Goal: Task Accomplishment & Management: Use online tool/utility

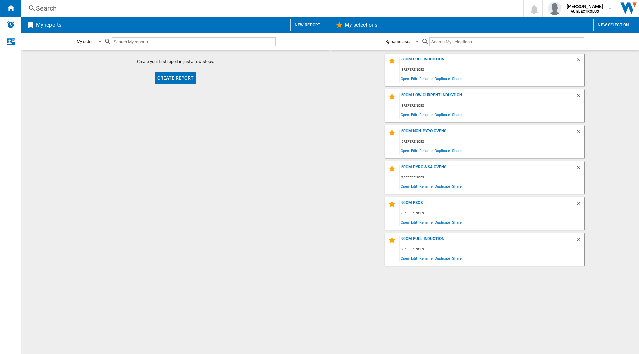
click at [174, 76] on button "Create report" at bounding box center [175, 78] width 41 height 12
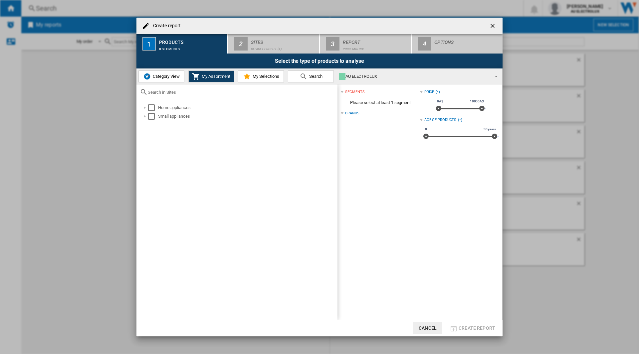
click at [312, 75] on span "Search" at bounding box center [314, 76] width 15 height 5
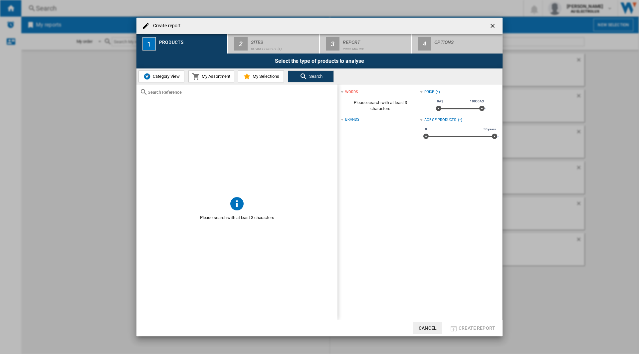
click at [159, 93] on input "text" at bounding box center [241, 92] width 186 height 5
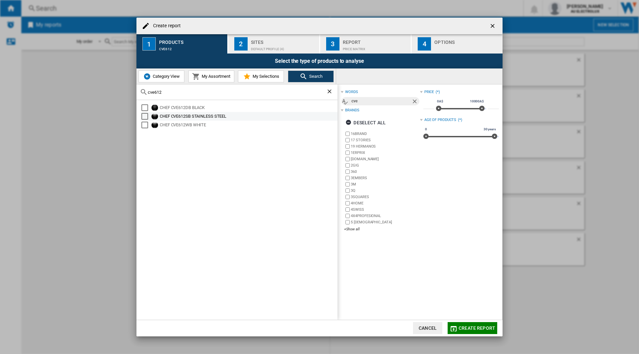
click at [183, 116] on div "CHEF CVE612SB STAINLESS STEEL" at bounding box center [248, 116] width 177 height 7
drag, startPoint x: 180, startPoint y: 94, endPoint x: 145, endPoint y: 94, distance: 35.3
click at [145, 94] on div "cve612" at bounding box center [236, 92] width 201 height 16
click at [145, 107] on div "Select" at bounding box center [144, 107] width 7 height 7
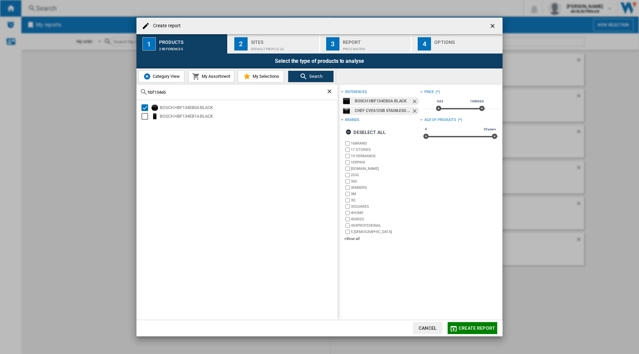
click at [178, 91] on div "hbf134eb" at bounding box center [236, 92] width 201 height 16
drag, startPoint x: 178, startPoint y: 94, endPoint x: 129, endPoint y: 90, distance: 48.7
click at [129, 90] on div "Create report 1 Products 2 references 2 Sites Default profile (4) 3 Report Pric…" at bounding box center [319, 177] width 639 height 354
click at [146, 108] on div "Select" at bounding box center [144, 107] width 7 height 7
drag, startPoint x: 200, startPoint y: 93, endPoint x: 145, endPoint y: 90, distance: 55.3
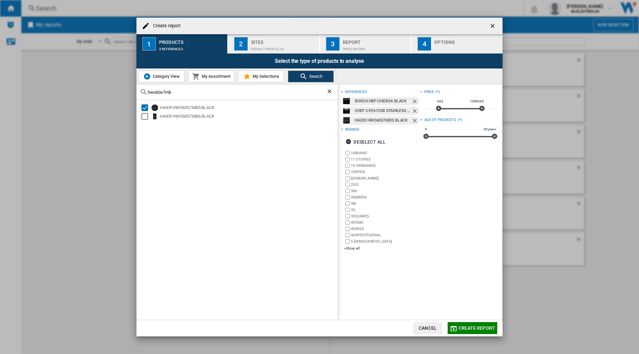
click at [145, 90] on div "hwo60s7mb" at bounding box center [236, 92] width 201 height 16
click at [145, 106] on div "Select" at bounding box center [144, 107] width 7 height 7
drag, startPoint x: 171, startPoint y: 90, endPoint x: 147, endPoint y: 90, distance: 24.3
click at [147, 90] on div "obo606" at bounding box center [236, 92] width 201 height 16
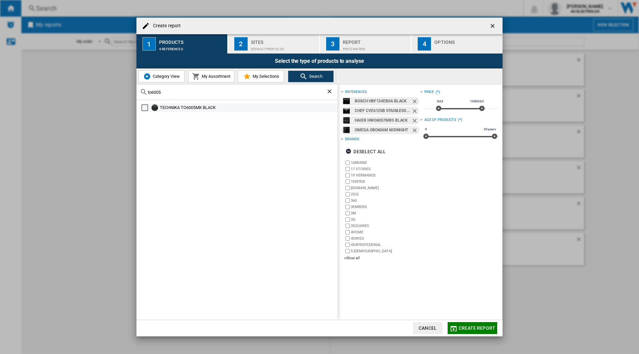
click at [145, 108] on div "Select" at bounding box center [144, 107] width 7 height 7
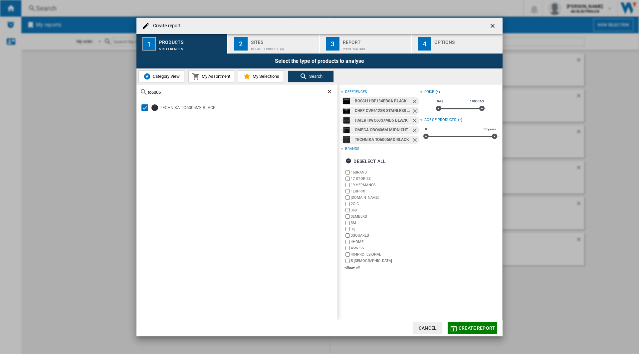
drag, startPoint x: 175, startPoint y: 92, endPoint x: 122, endPoint y: 91, distance: 52.2
click at [122, 91] on div "Create report 1 Products 5 references 2 Sites Default profile (4) 3 Report Pric…" at bounding box center [319, 177] width 639 height 354
type input "wve6314"
click at [146, 106] on div "Select" at bounding box center [144, 107] width 7 height 7
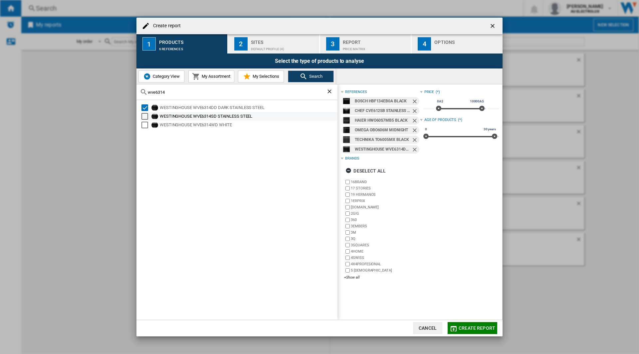
click at [145, 117] on div "Select" at bounding box center [144, 116] width 7 height 7
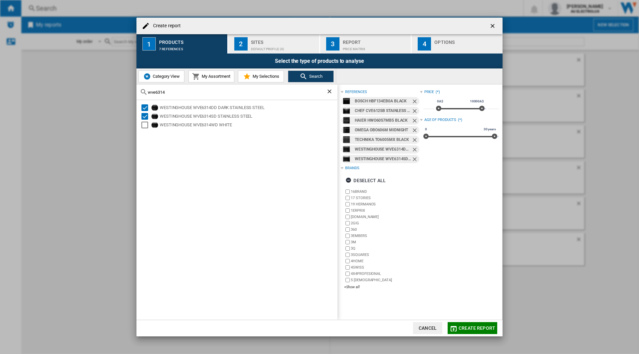
click at [282, 45] on div "Default profile (4)" at bounding box center [284, 47] width 66 height 7
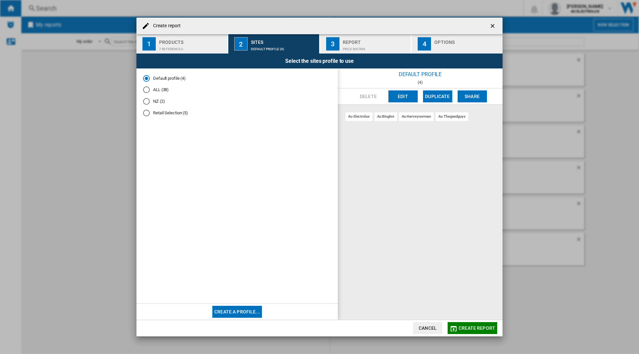
click at [155, 114] on md-radio-button "Retail Selection (5)" at bounding box center [237, 113] width 188 height 6
click at [355, 43] on div "Report" at bounding box center [376, 40] width 66 height 7
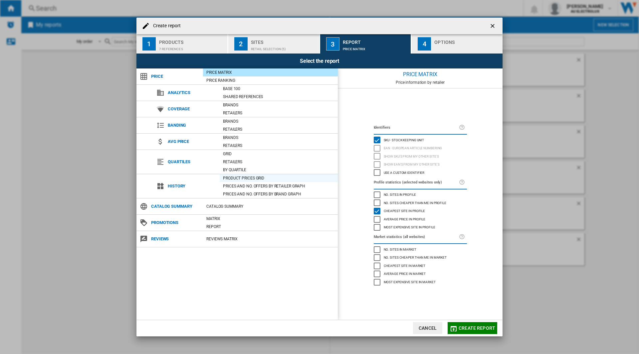
click at [241, 177] on div "Product prices grid" at bounding box center [278, 178] width 118 height 7
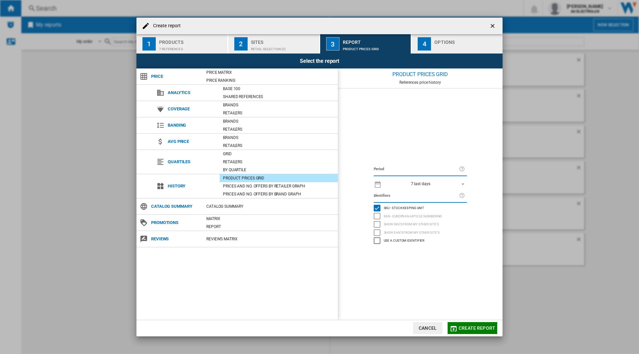
click at [460, 182] on span "REPORTS.WIZARD.STEPS.REPORT.STEPS.REPORT_OPTIONS.PERIOD: 7 last days" at bounding box center [461, 184] width 8 height 6
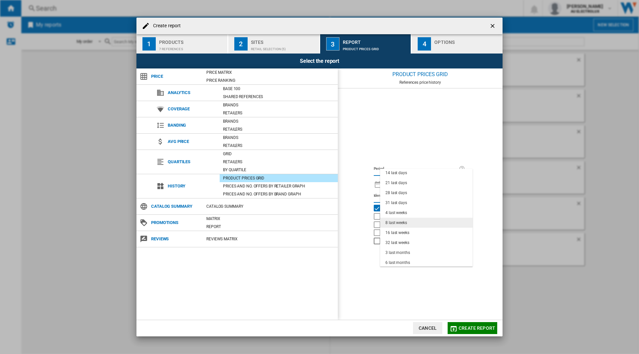
scroll to position [42, 0]
click at [447, 241] on md-option "6 last months" at bounding box center [426, 242] width 92 height 10
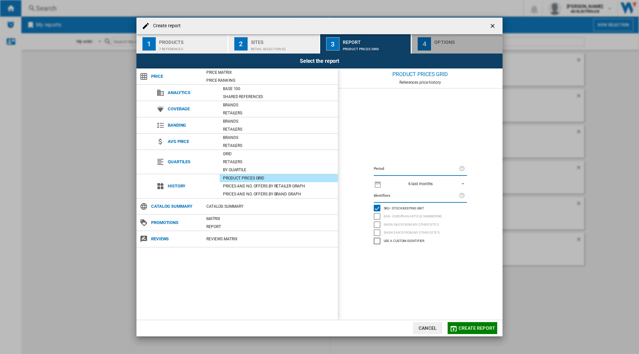
click at [472, 47] on div "button" at bounding box center [467, 47] width 66 height 7
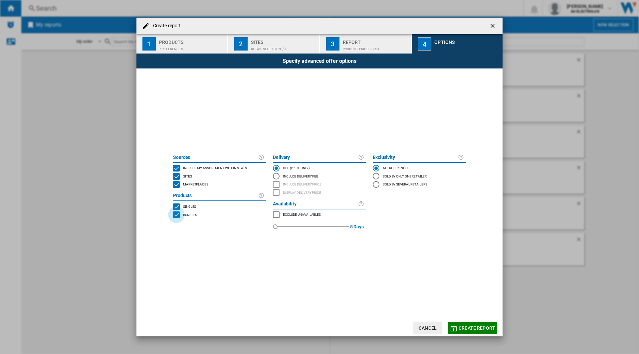
drag, startPoint x: 176, startPoint y: 215, endPoint x: 298, endPoint y: 216, distance: 121.4
click at [176, 214] on div "BUNDLES" at bounding box center [176, 215] width 7 height 7
click at [469, 331] on button "Create report" at bounding box center [472, 328] width 50 height 12
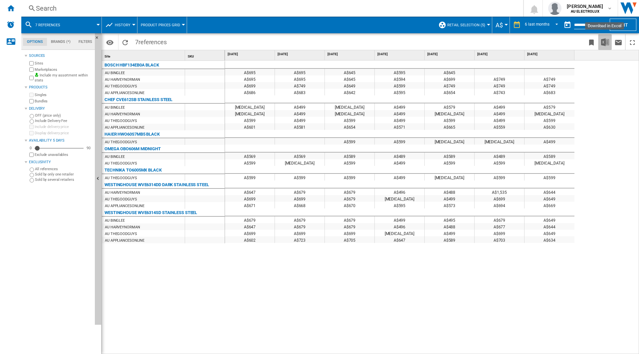
click at [608, 42] on img "Download in Excel" at bounding box center [605, 42] width 8 height 8
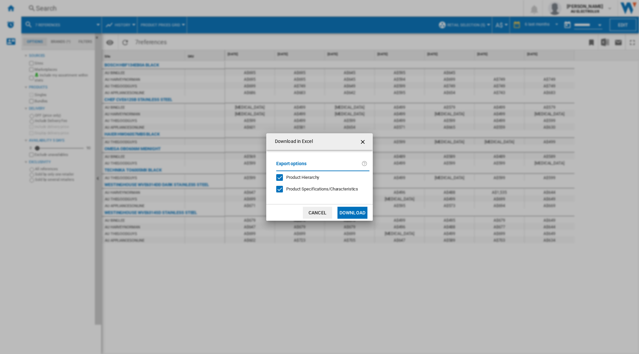
click at [358, 213] on button "Download" at bounding box center [352, 213] width 30 height 12
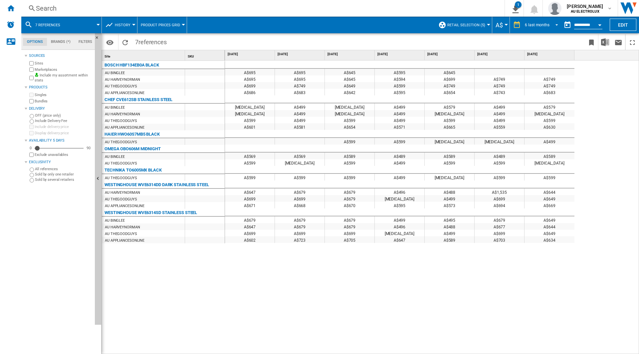
click at [555, 25] on span "REPORTS.WIZARD.STEPS.REPORT.STEPS.REPORT_OPTIONS.PERIOD: 6 last months" at bounding box center [554, 24] width 8 height 6
click at [538, 29] on div "14 last days" at bounding box center [535, 28] width 22 height 6
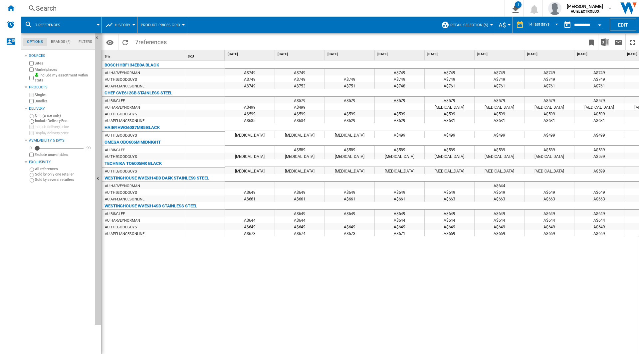
click at [598, 25] on div "Open calendar" at bounding box center [599, 25] width 3 height 2
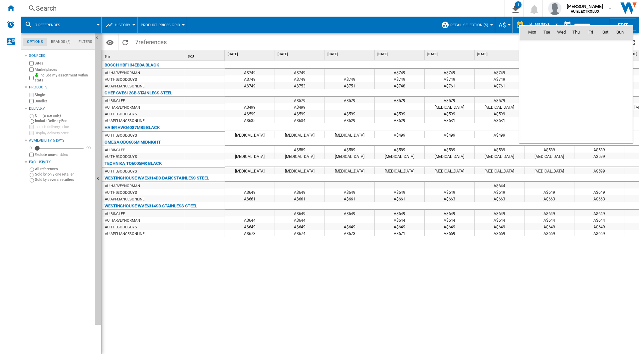
scroll to position [3173, 0]
click at [545, 47] on md-icon "September 2025" at bounding box center [545, 47] width 8 height 8
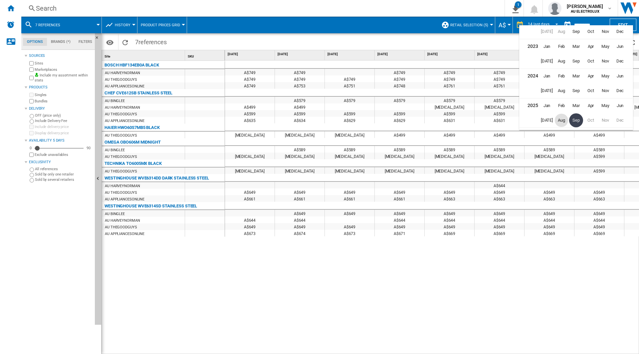
click at [562, 121] on span "Aug" at bounding box center [560, 120] width 13 height 13
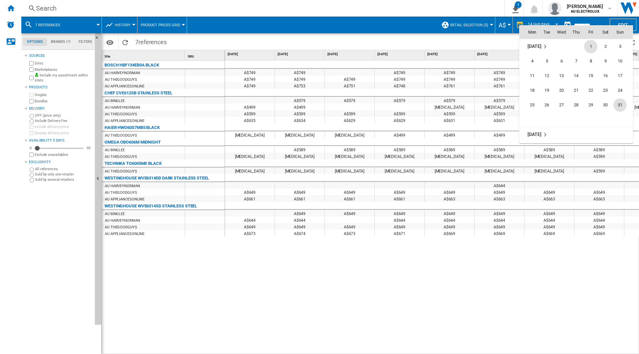
click at [620, 105] on span "31" at bounding box center [619, 104] width 13 height 13
type input "**********"
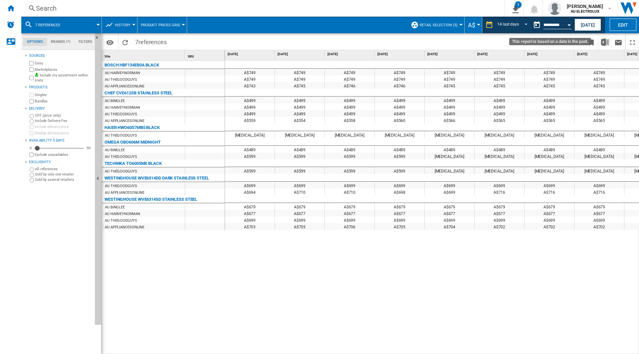
click at [569, 24] on div "Open calendar" at bounding box center [568, 25] width 3 height 2
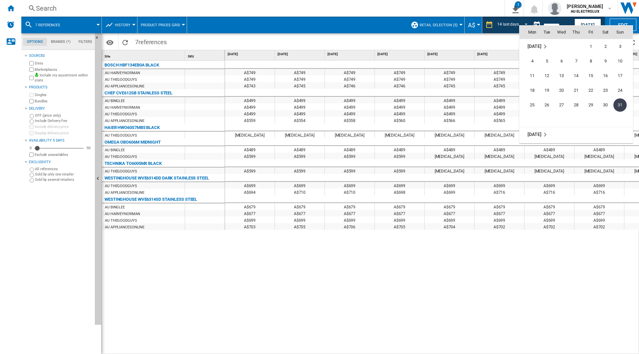
click at [569, 24] on div at bounding box center [319, 177] width 639 height 354
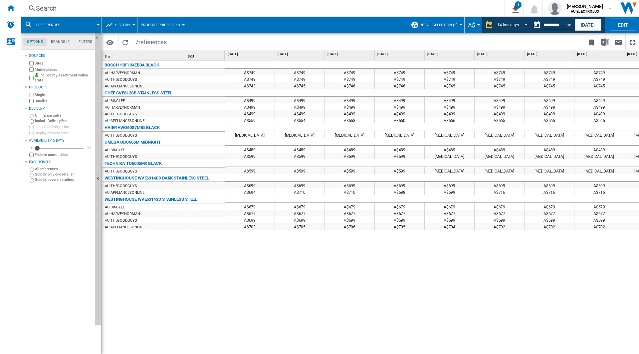
click at [526, 22] on md-select-value "14 last days" at bounding box center [513, 25] width 34 height 10
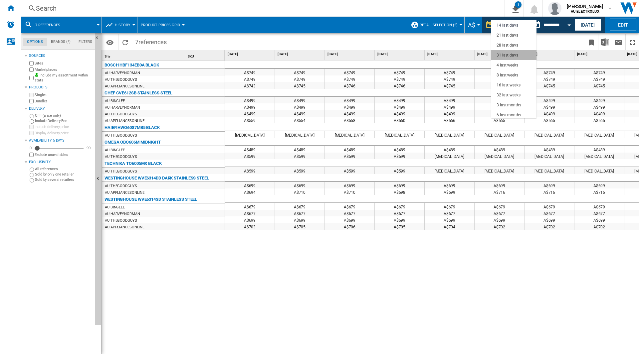
click at [517, 53] on md-option "31 last days" at bounding box center [513, 55] width 45 height 10
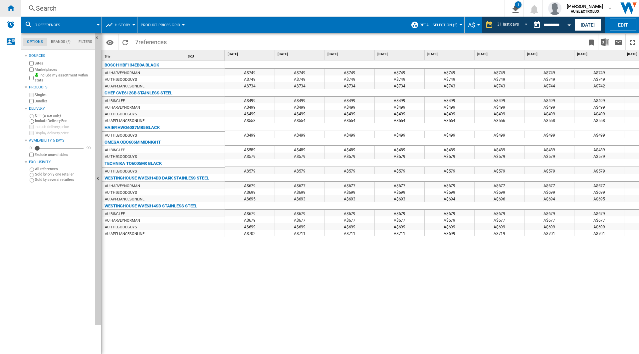
click at [15, 13] on div "Home" at bounding box center [10, 8] width 21 height 17
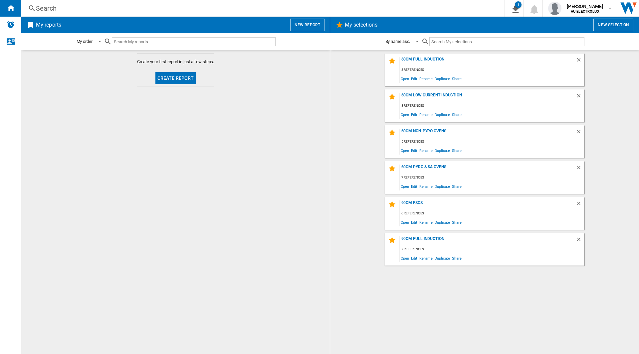
click at [192, 77] on button "Create report" at bounding box center [175, 78] width 41 height 12
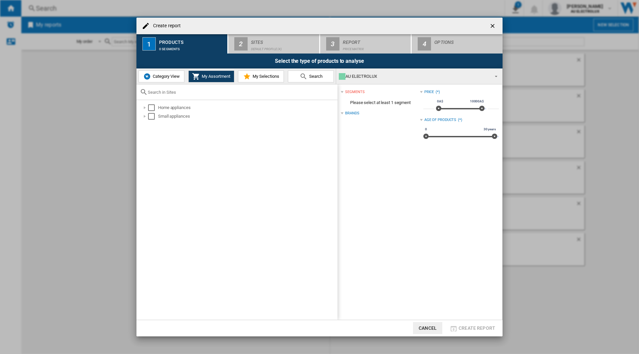
click at [487, 28] on button "Create report ..." at bounding box center [492, 25] width 13 height 13
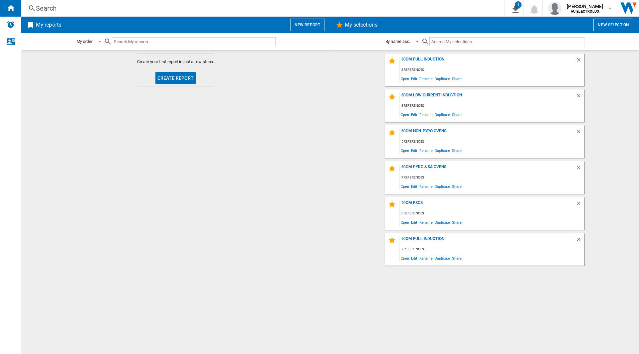
click at [167, 78] on button "Create report" at bounding box center [175, 78] width 41 height 12
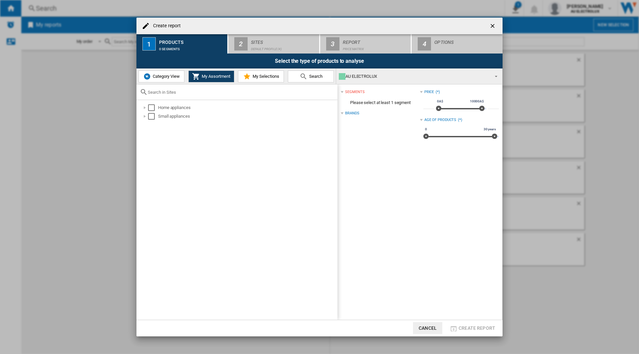
click at [309, 76] on span "Search" at bounding box center [314, 76] width 15 height 5
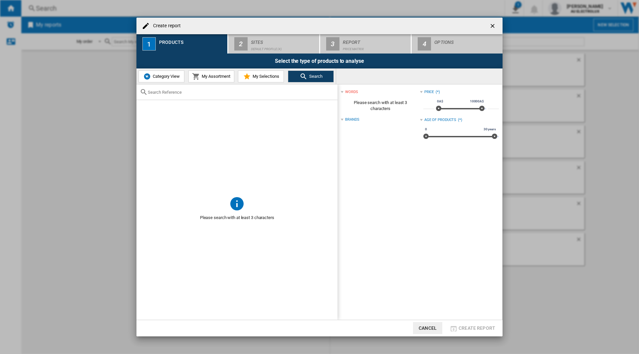
click at [176, 93] on input "Create report ..." at bounding box center [241, 92] width 186 height 5
click at [180, 93] on input "Create report ..." at bounding box center [241, 92] width 186 height 5
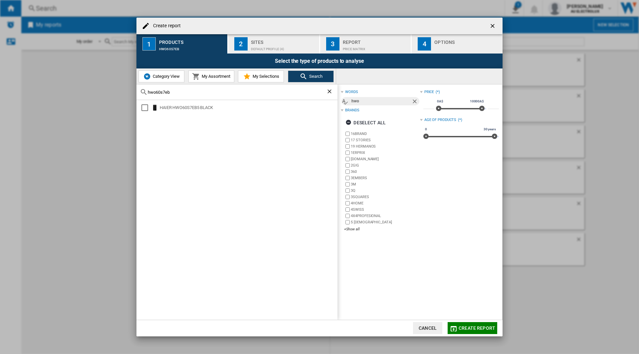
drag, startPoint x: 145, startPoint y: 107, endPoint x: 194, endPoint y: 91, distance: 50.9
click at [145, 107] on div "Select" at bounding box center [144, 107] width 7 height 7
drag, startPoint x: 194, startPoint y: 91, endPoint x: 144, endPoint y: 91, distance: 49.6
click at [144, 91] on div "hwo60s7eb" at bounding box center [236, 92] width 201 height 16
type input "obo608"
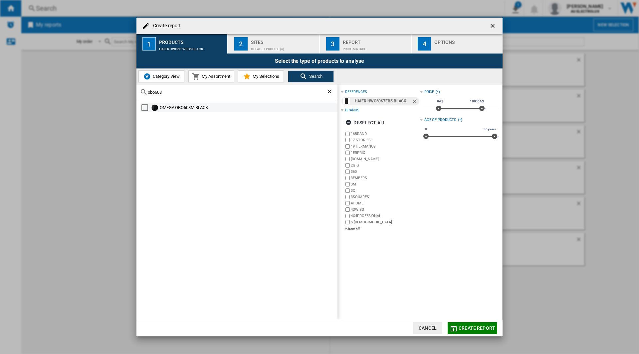
click at [144, 109] on div "Select" at bounding box center [144, 107] width 7 height 7
drag, startPoint x: 187, startPoint y: 87, endPoint x: 142, endPoint y: 90, distance: 45.6
click at [142, 90] on div "obo608" at bounding box center [236, 92] width 201 height 16
drag, startPoint x: 177, startPoint y: 94, endPoint x: 139, endPoint y: 94, distance: 37.2
click at [139, 94] on div "obo608" at bounding box center [236, 92] width 201 height 16
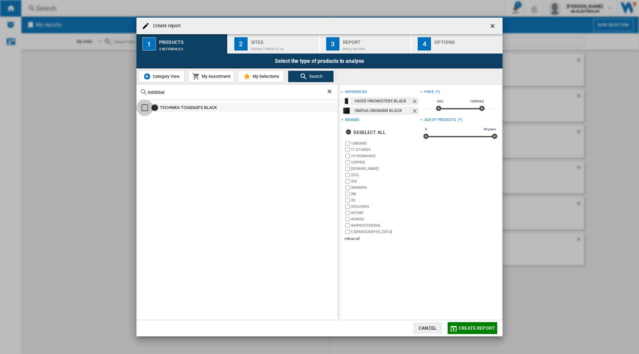
click at [145, 108] on div "Select" at bounding box center [144, 107] width 7 height 7
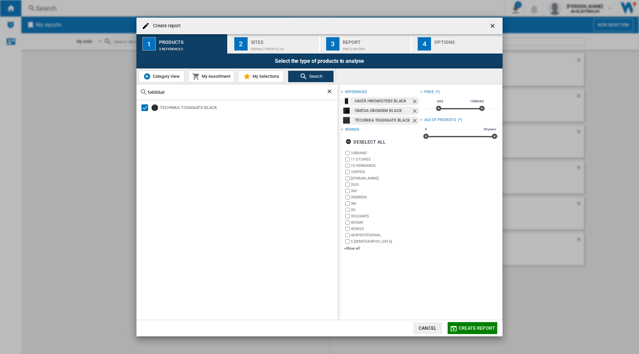
drag, startPoint x: 183, startPoint y: 94, endPoint x: 133, endPoint y: 91, distance: 49.6
click at [133, 91] on div "Create report 1 Products 3 references 2 Sites Default profile (4) 3 Report Pric…" at bounding box center [319, 177] width 639 height 354
type input "wve6515"
click at [146, 109] on div "Select" at bounding box center [144, 107] width 7 height 7
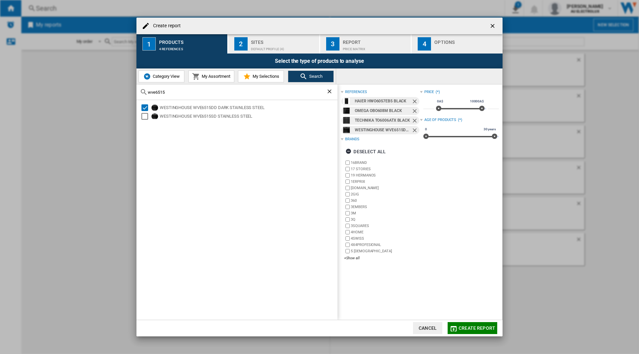
click at [282, 47] on div "Default profile (4)" at bounding box center [284, 47] width 66 height 7
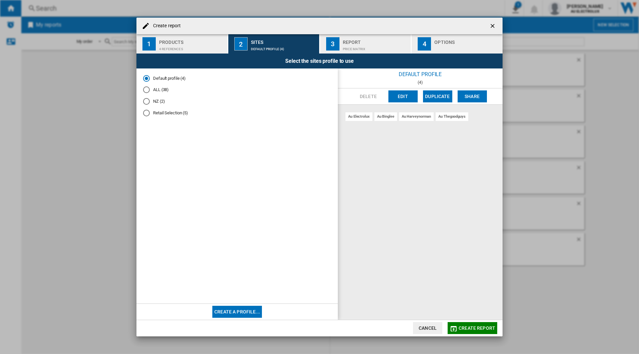
click at [164, 113] on md-radio-button "Retail Selection (5)" at bounding box center [237, 113] width 188 height 6
click at [350, 49] on div "Price Matrix" at bounding box center [376, 47] width 66 height 7
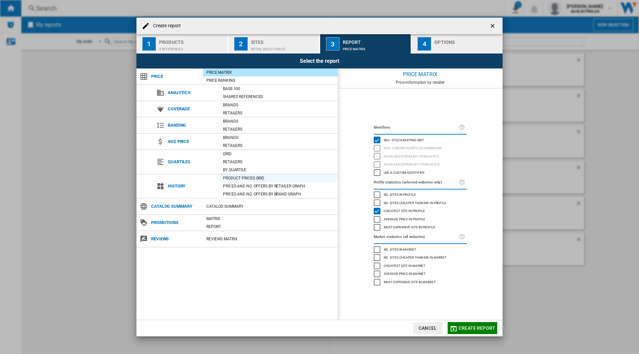
click at [253, 176] on div "Product prices grid" at bounding box center [278, 178] width 118 height 7
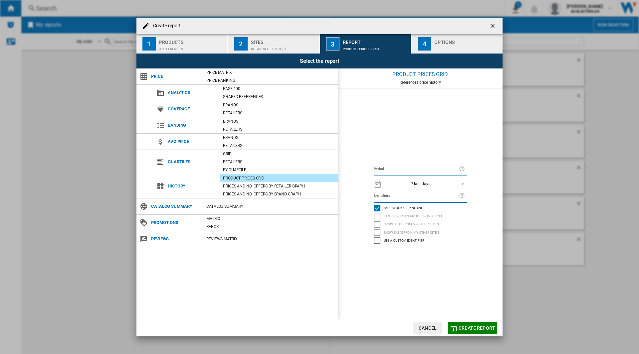
click at [462, 183] on span "REPORTS.WIZARD.STEPS.REPORT.STEPS.REPORT_OPTIONS.PERIOD: 7 last days" at bounding box center [461, 184] width 8 height 6
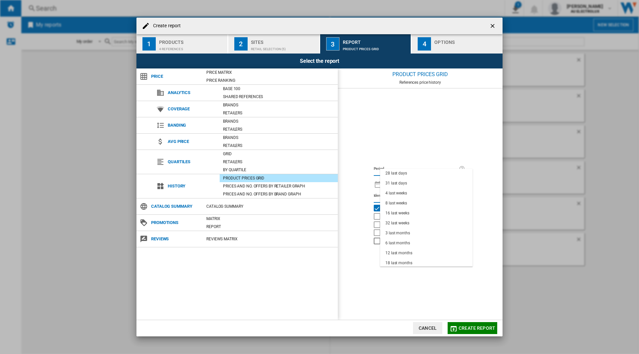
scroll to position [42, 0]
click at [402, 240] on div "6 last months" at bounding box center [397, 242] width 25 height 6
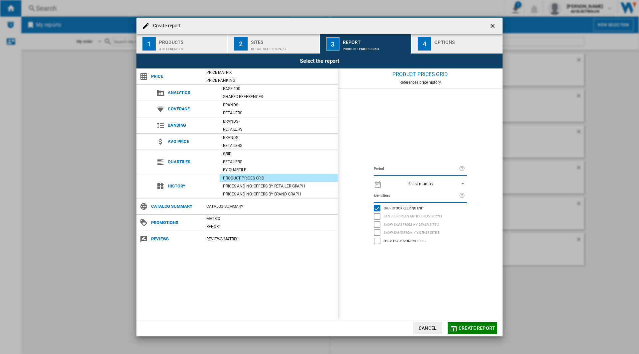
click at [459, 47] on div "Create report ..." at bounding box center [467, 47] width 66 height 7
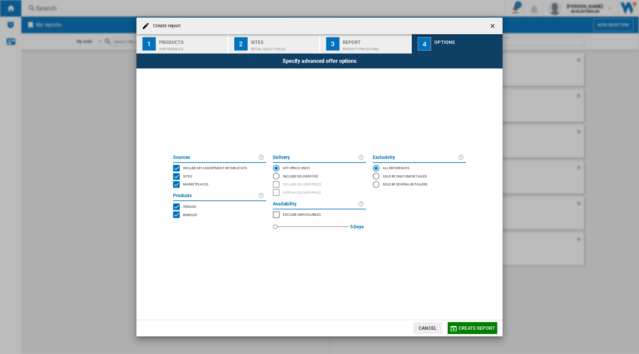
click at [176, 215] on div "BUNDLES" at bounding box center [176, 215] width 7 height 7
click at [468, 331] on span "Create report" at bounding box center [476, 328] width 37 height 5
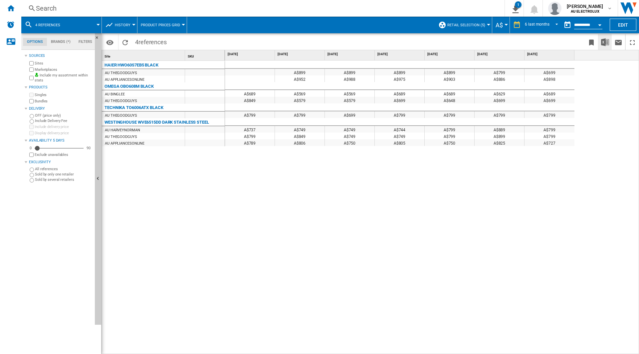
click at [606, 43] on img "Download in Excel" at bounding box center [605, 42] width 8 height 8
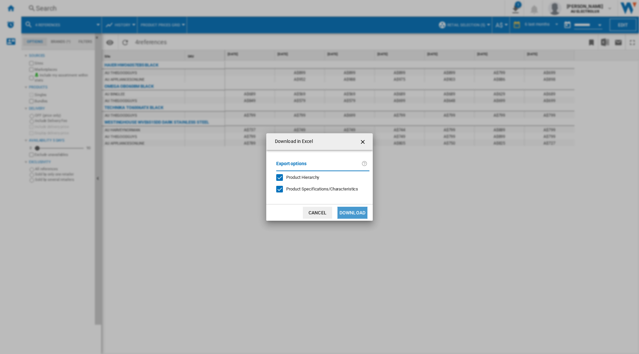
click at [366, 210] on button "Download" at bounding box center [352, 213] width 30 height 12
